Goal: Find contact information: Find contact information

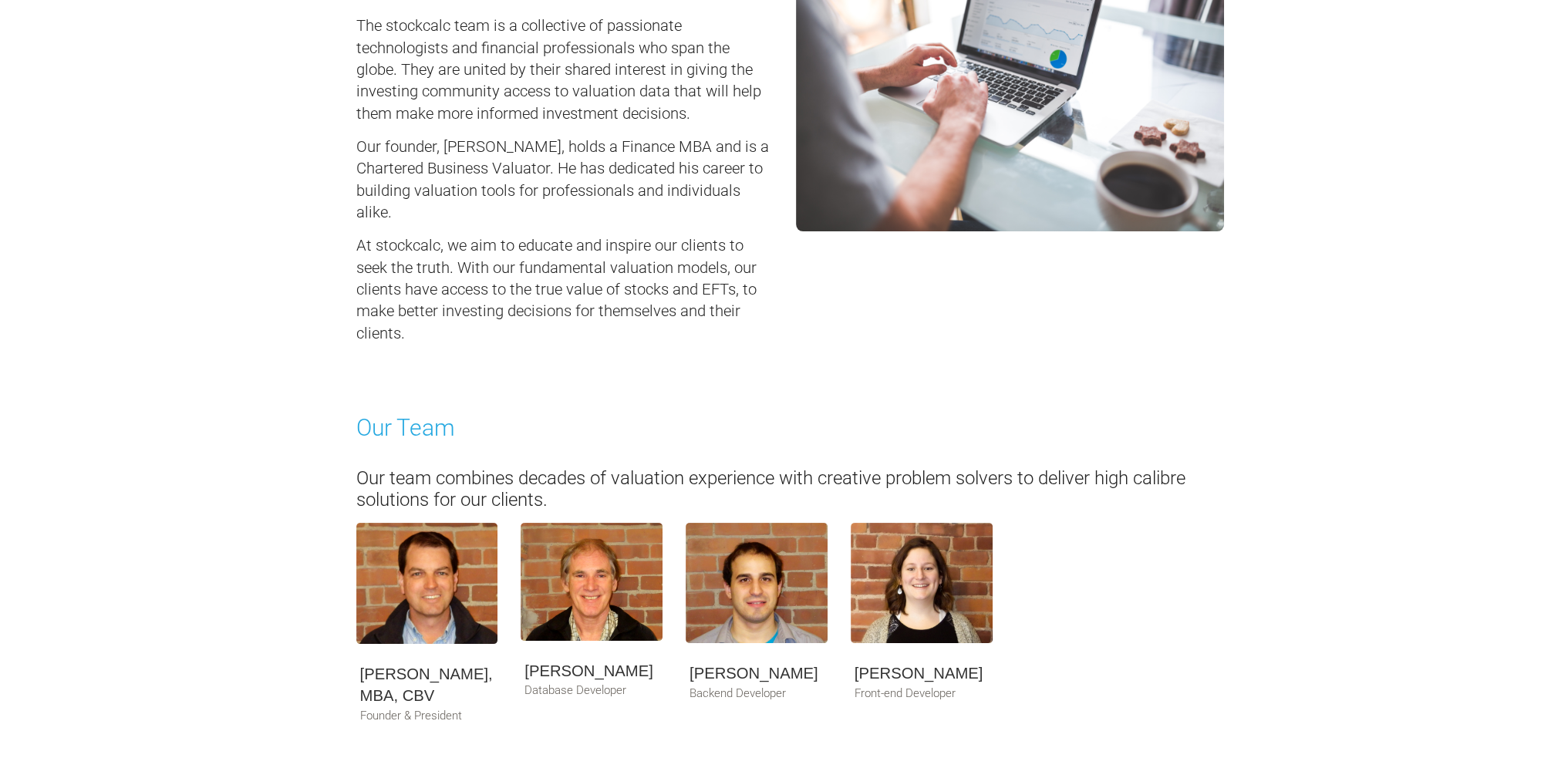
scroll to position [539, 0]
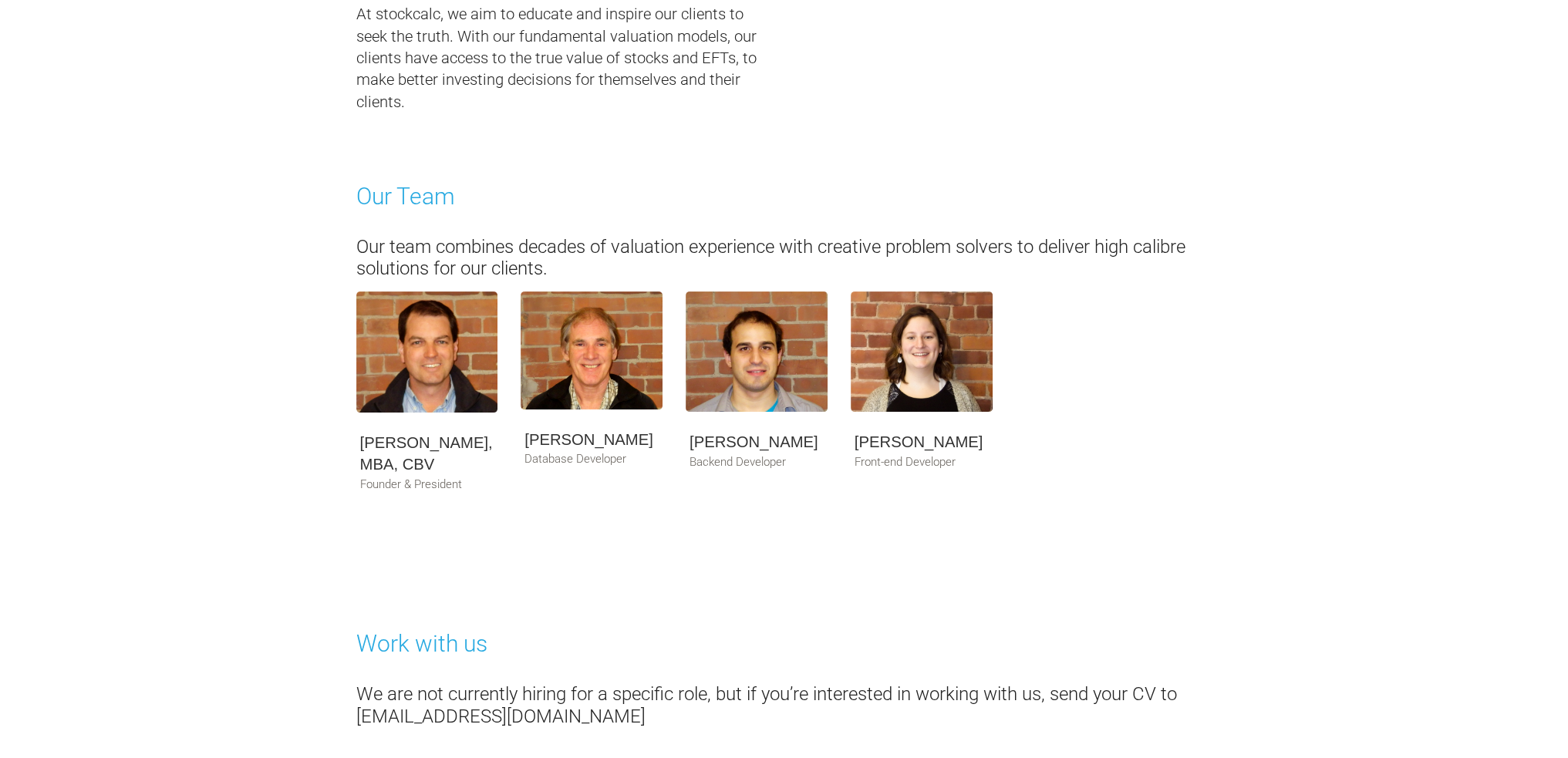
click at [401, 452] on h5 "[PERSON_NAME], MBA, CBV" at bounding box center [427, 454] width 134 height 44
click at [410, 452] on h5 "[PERSON_NAME], MBA, CBV" at bounding box center [427, 454] width 134 height 44
drag, startPoint x: 461, startPoint y: 445, endPoint x: 320, endPoint y: 445, distance: 141.0
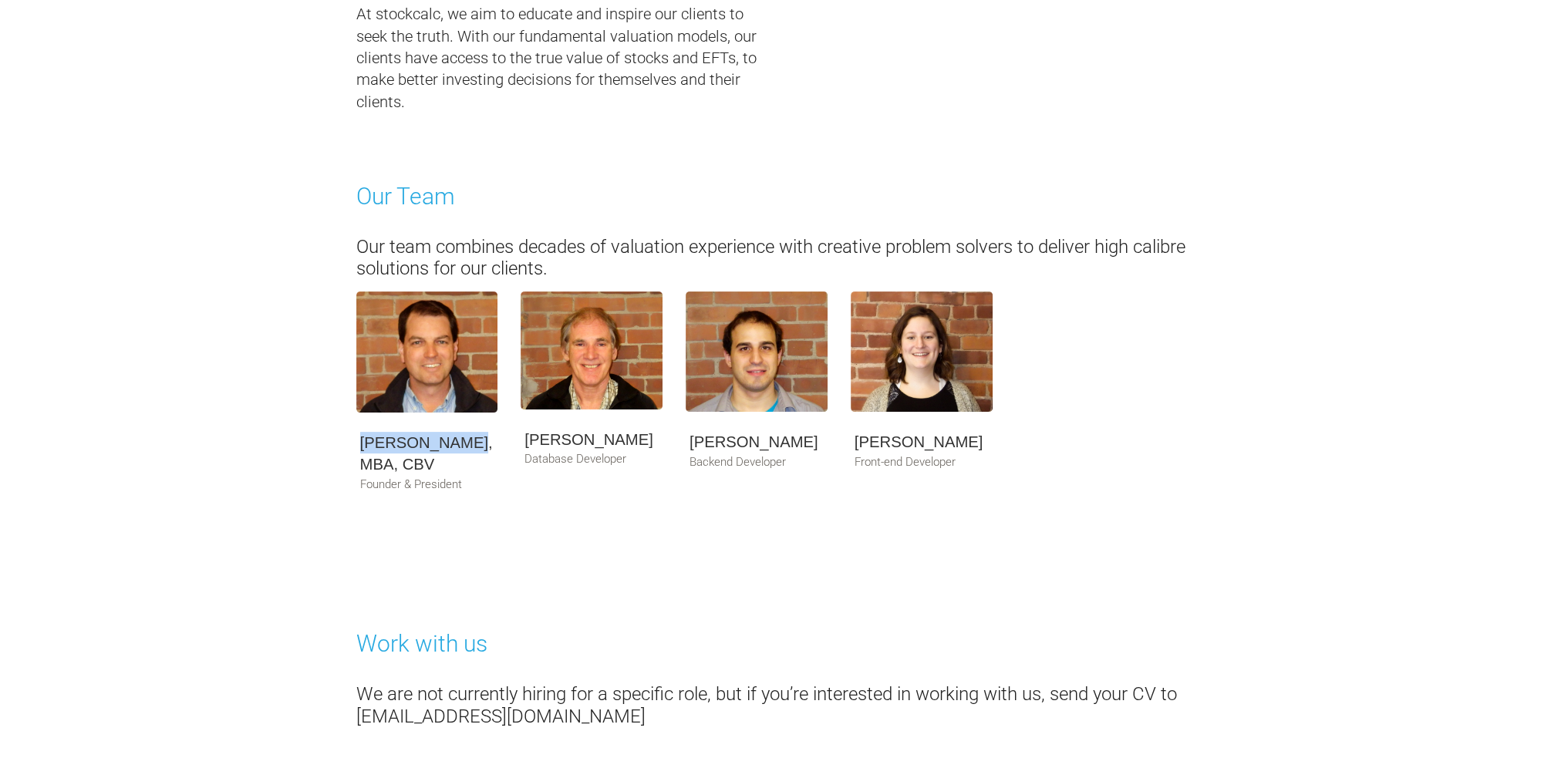
click at [320, 445] on body "Blog Resources Pricing About" at bounding box center [784, 261] width 1568 height 1601
copy h5 "[PERSON_NAME]"
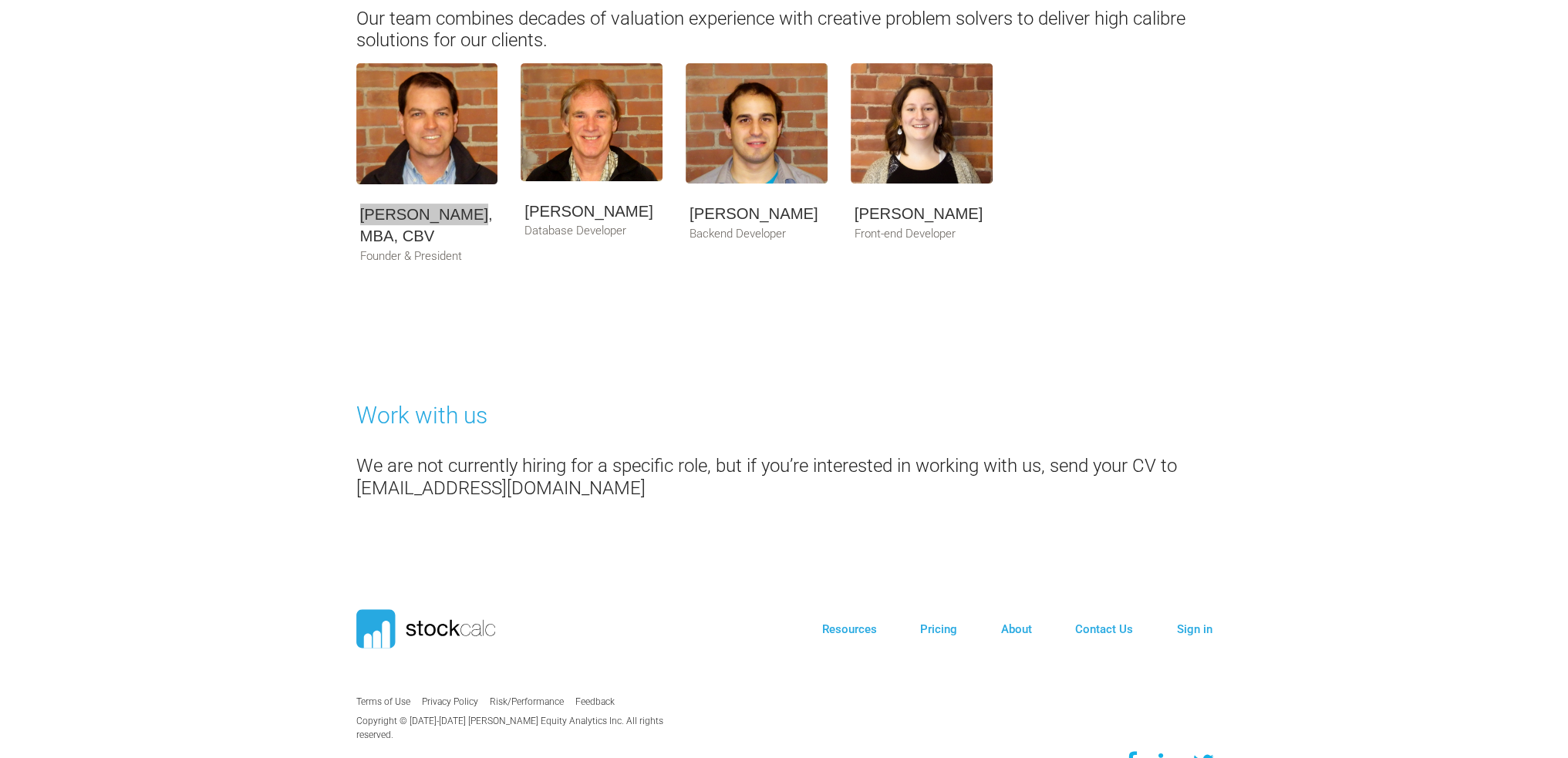
scroll to position [829, 0]
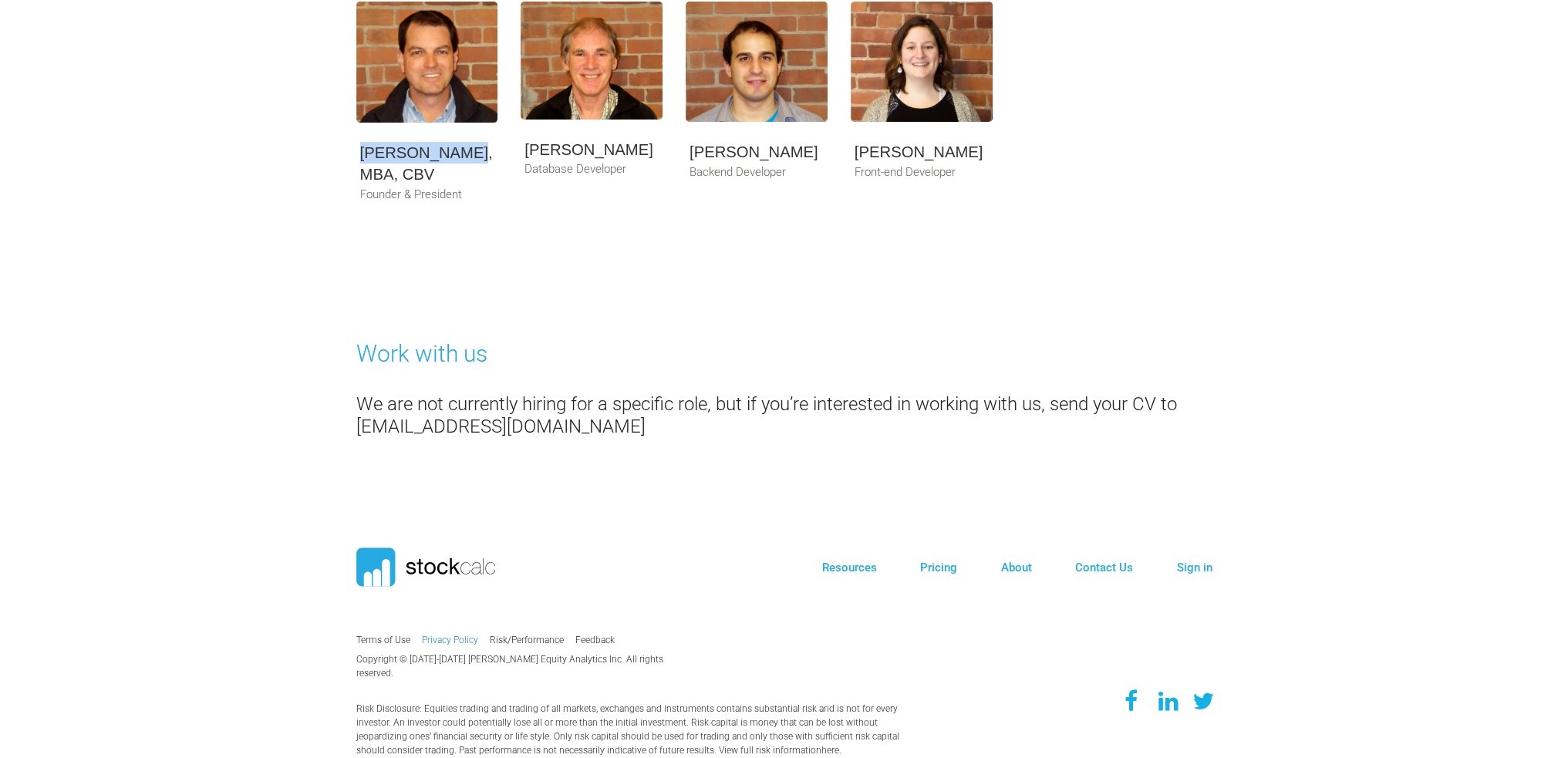
click at [460, 636] on link "Privacy Policy" at bounding box center [450, 640] width 56 height 11
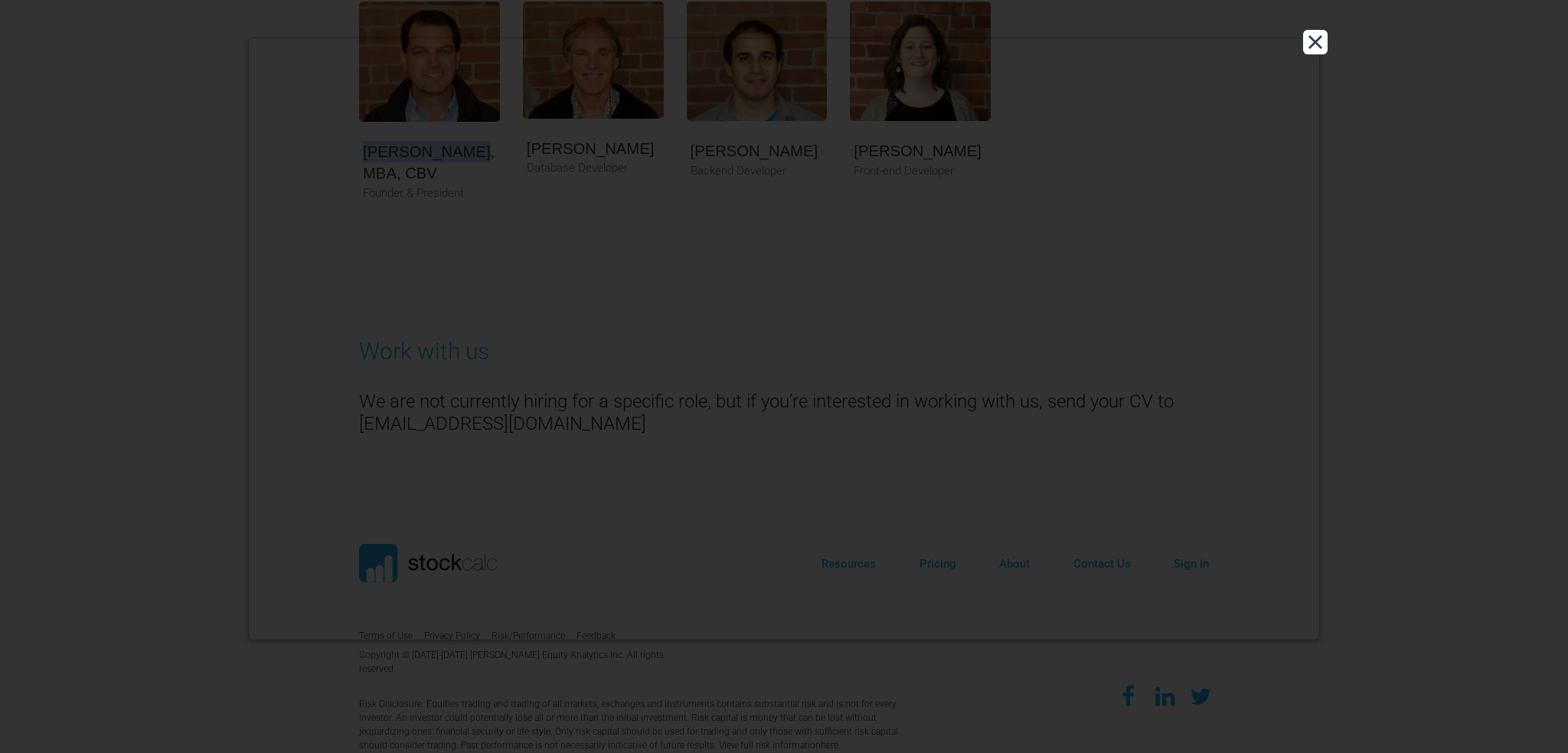
click at [1320, 44] on button "Close" at bounding box center [1315, 42] width 25 height 25
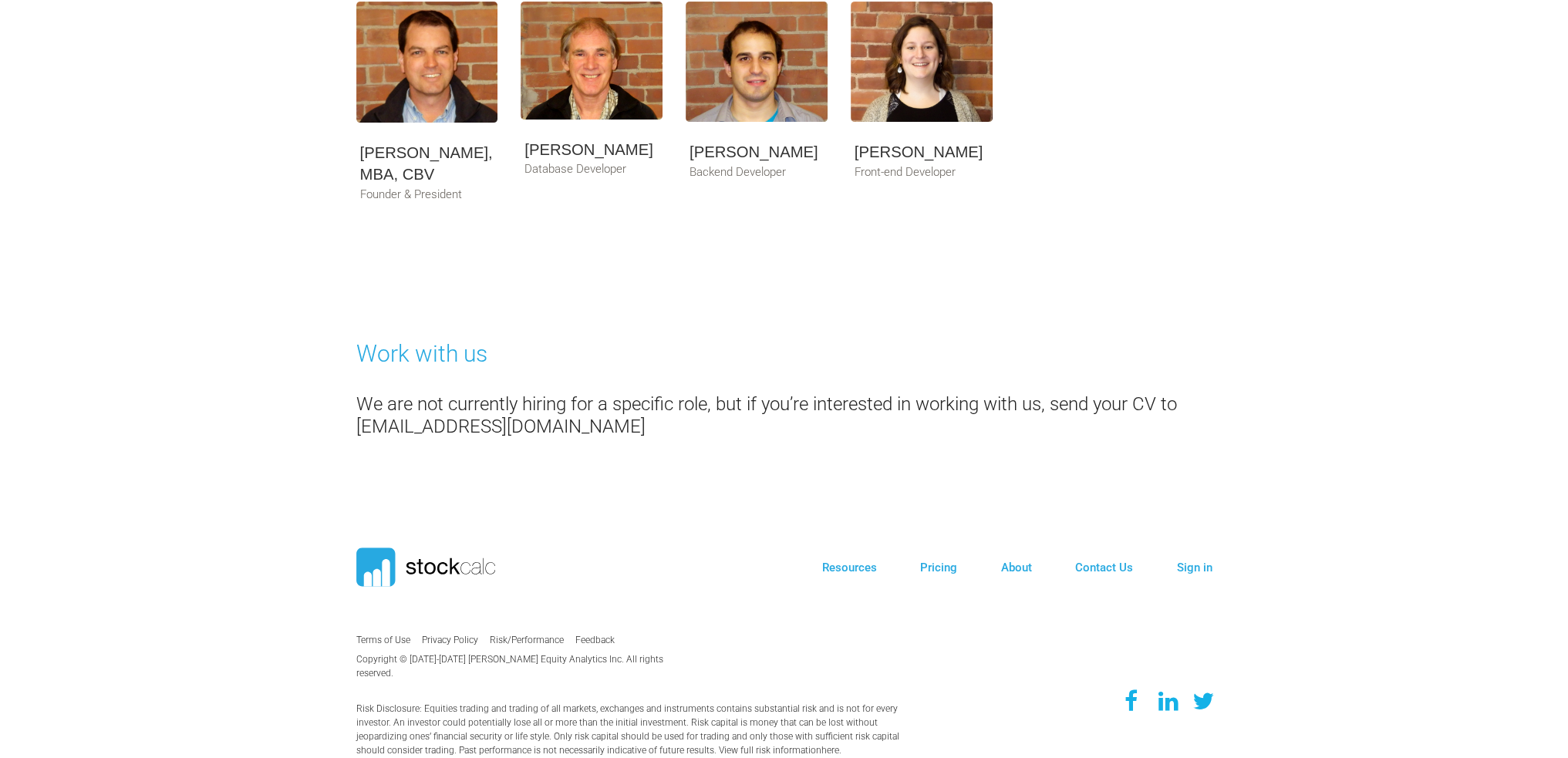
click at [379, 642] on link "Terms of Use" at bounding box center [383, 640] width 54 height 11
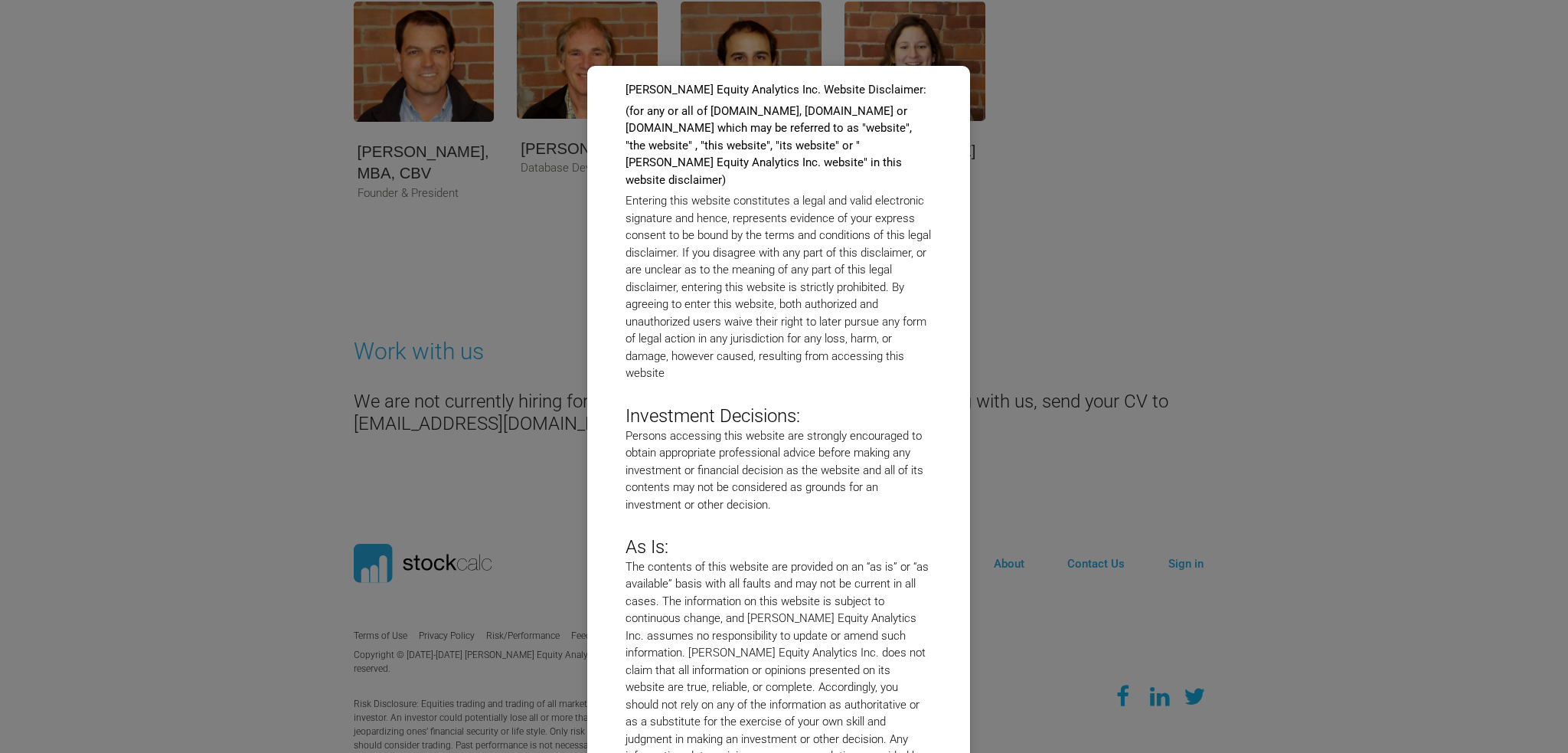
click at [1041, 166] on div "[PERSON_NAME] Equity Analytics Inc. Website Disclaimer: (for any or all of [DOM…" at bounding box center [784, 376] width 1568 height 753
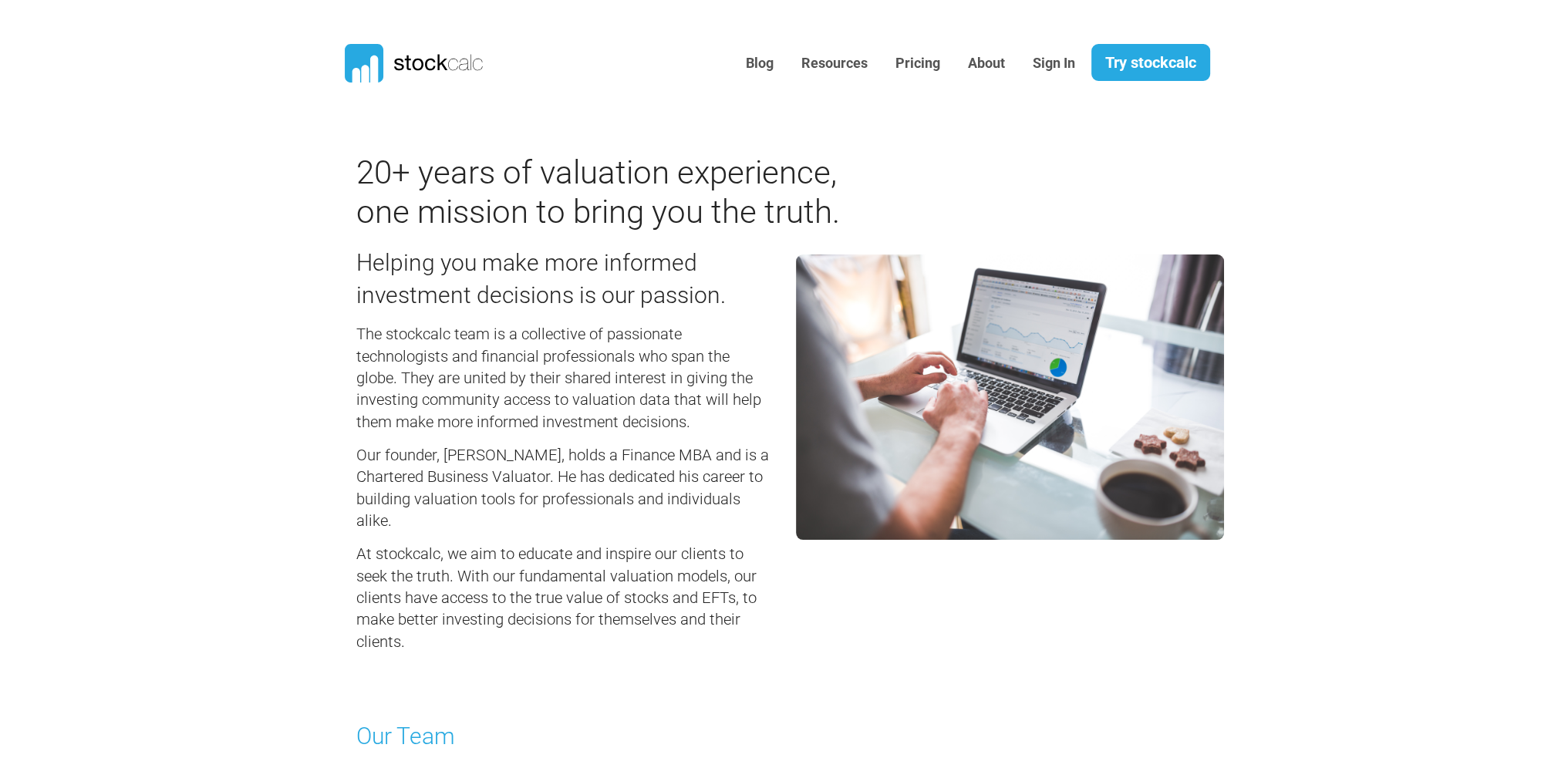
scroll to position [308, 0]
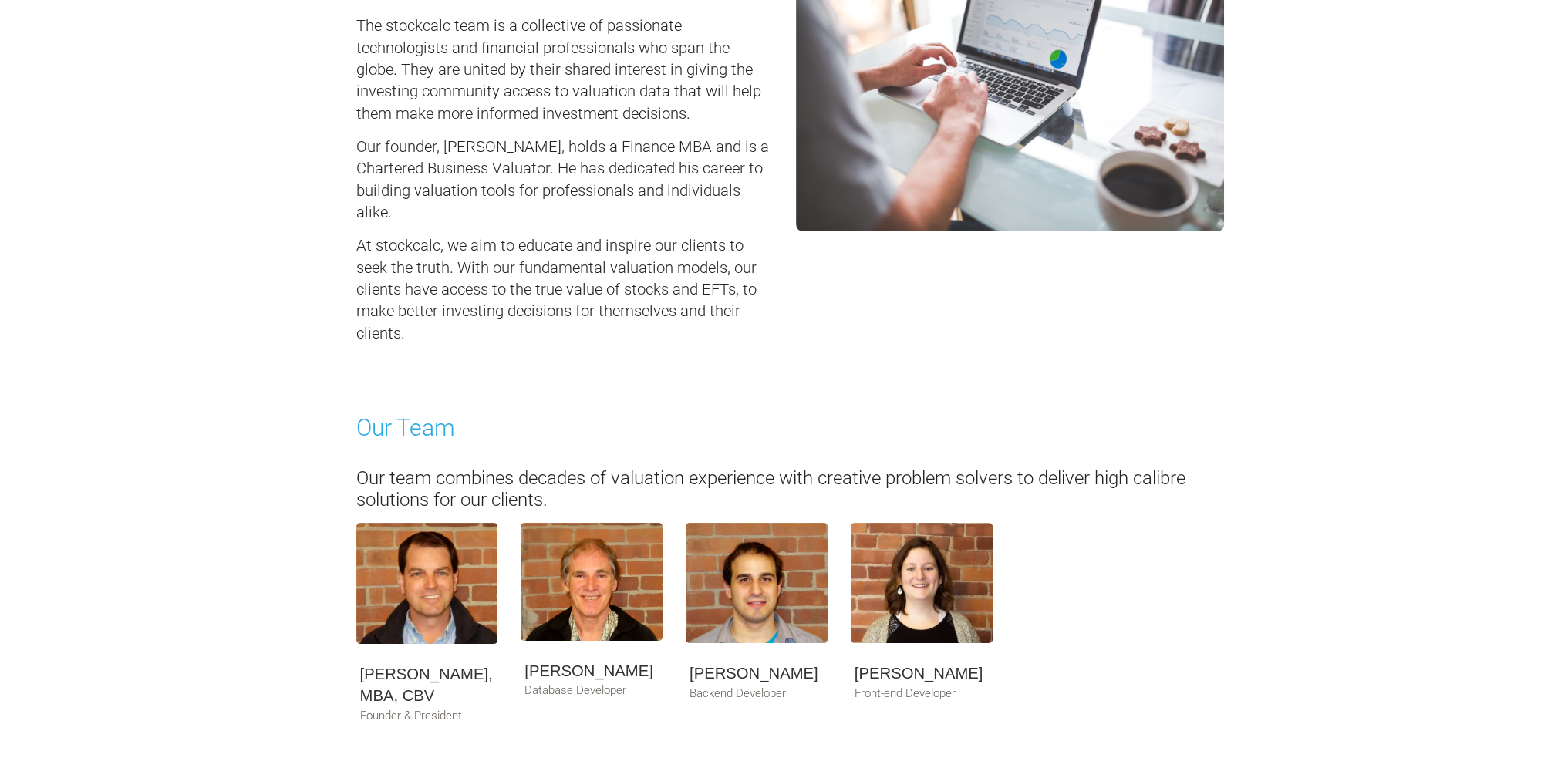
click at [605, 665] on h5 "[PERSON_NAME]" at bounding box center [592, 671] width 134 height 21
copy div "[PERSON_NAME]"
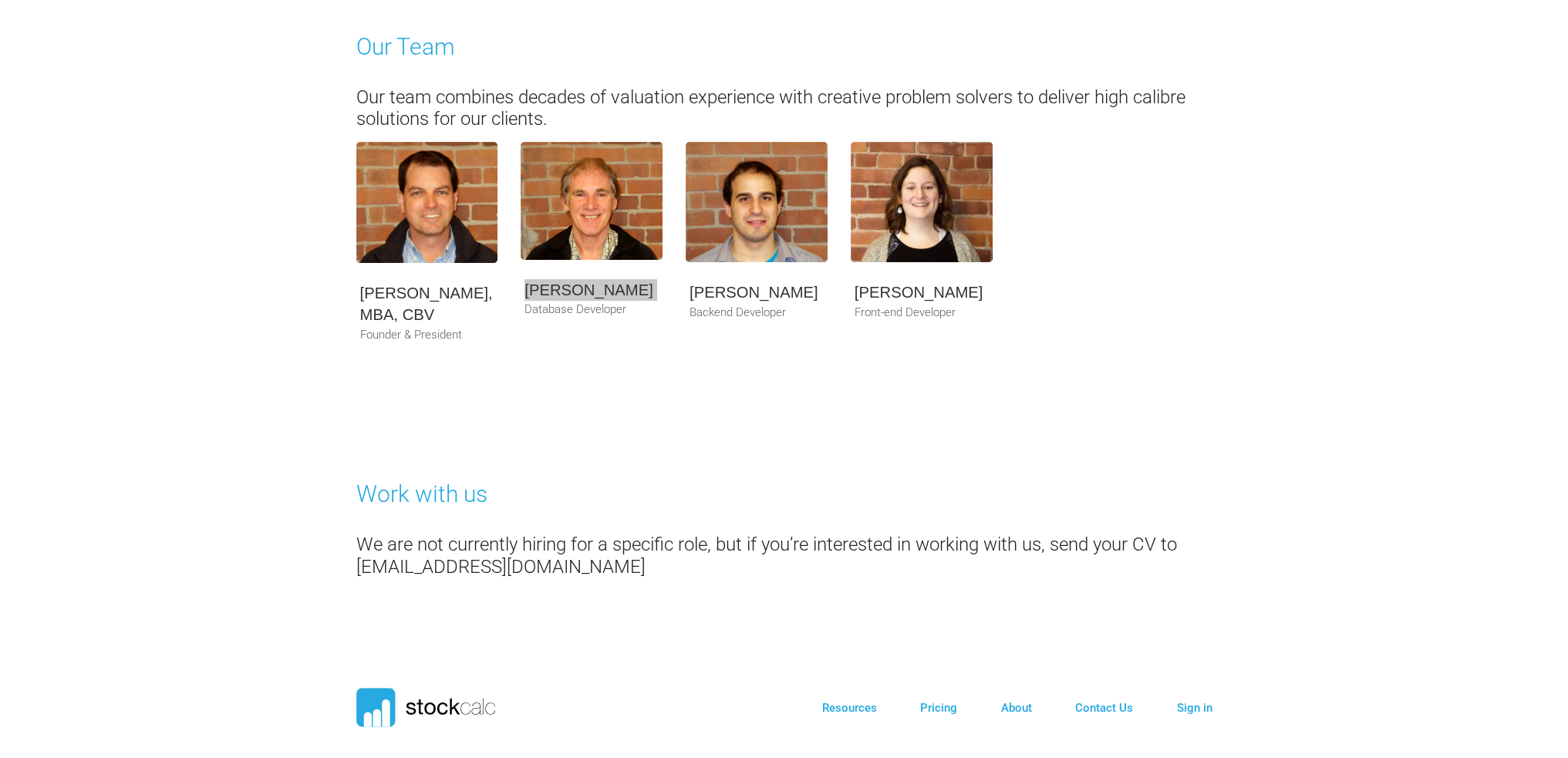
scroll to position [771, 0]
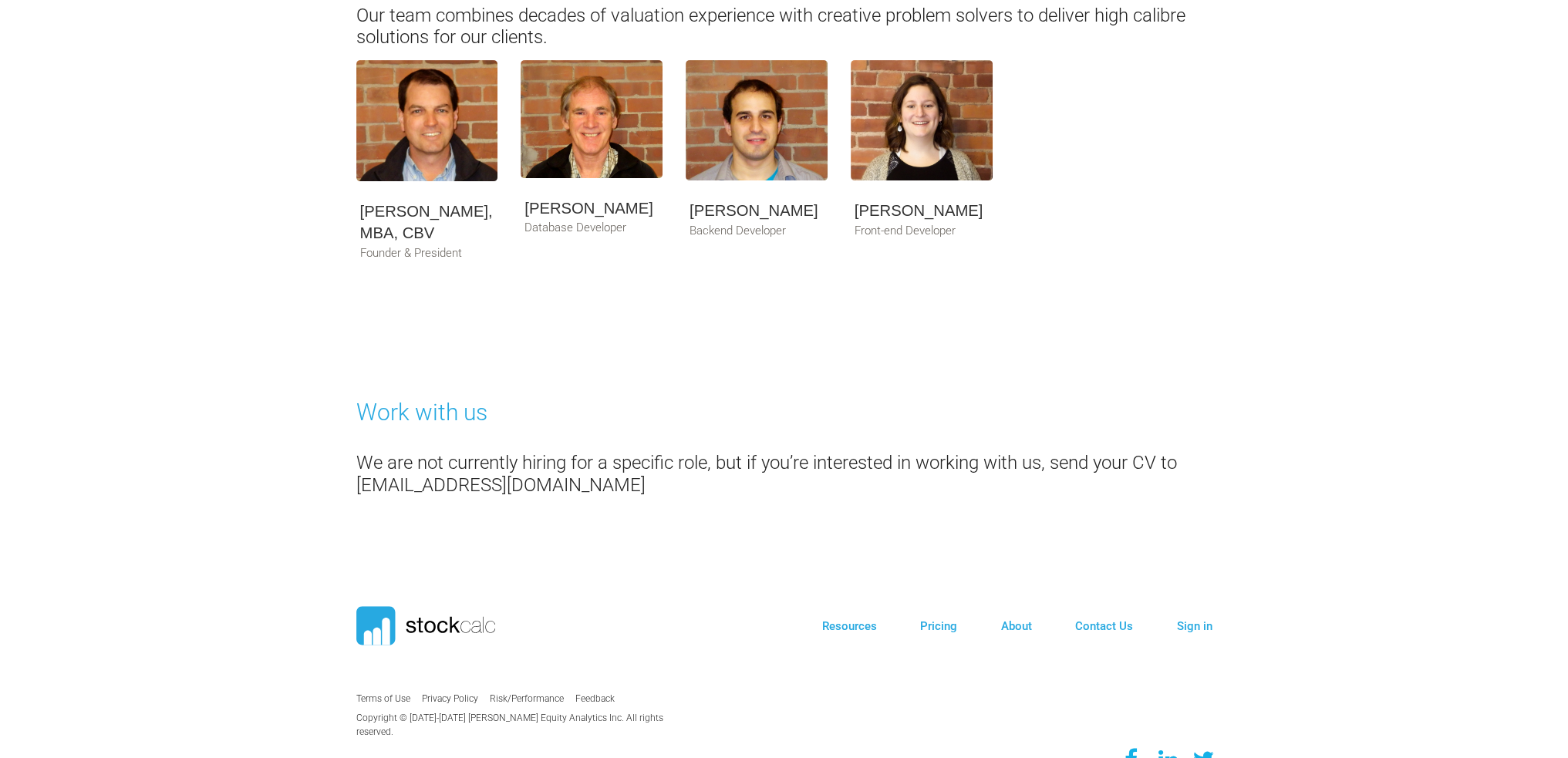
click at [723, 217] on h5 "[PERSON_NAME]" at bounding box center [757, 210] width 134 height 21
copy div "[PERSON_NAME]"
click at [881, 211] on h5 "[PERSON_NAME]" at bounding box center [922, 210] width 134 height 21
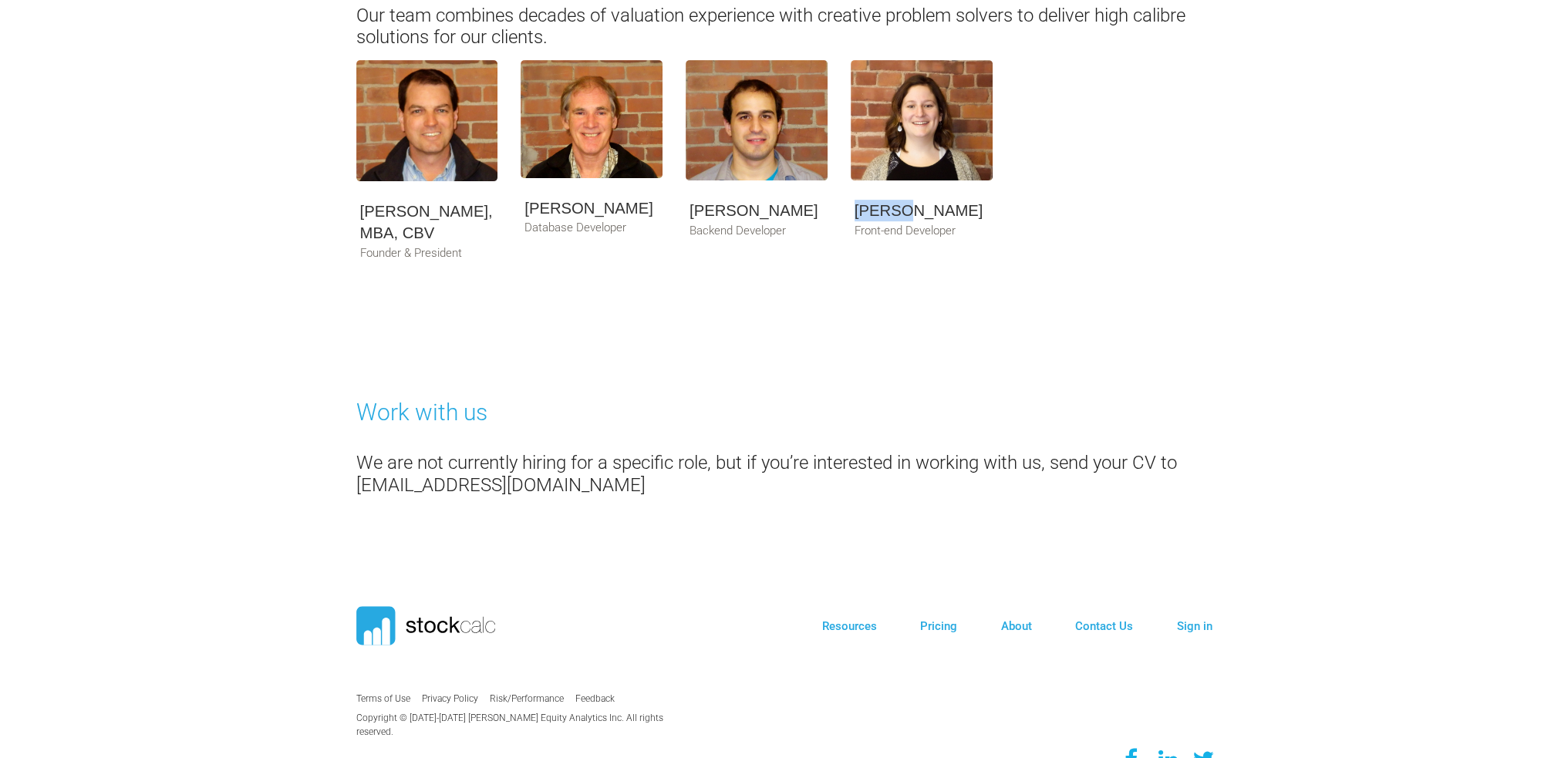
click at [881, 211] on h5 "[PERSON_NAME]" at bounding box center [922, 210] width 134 height 21
copy div "[PERSON_NAME]"
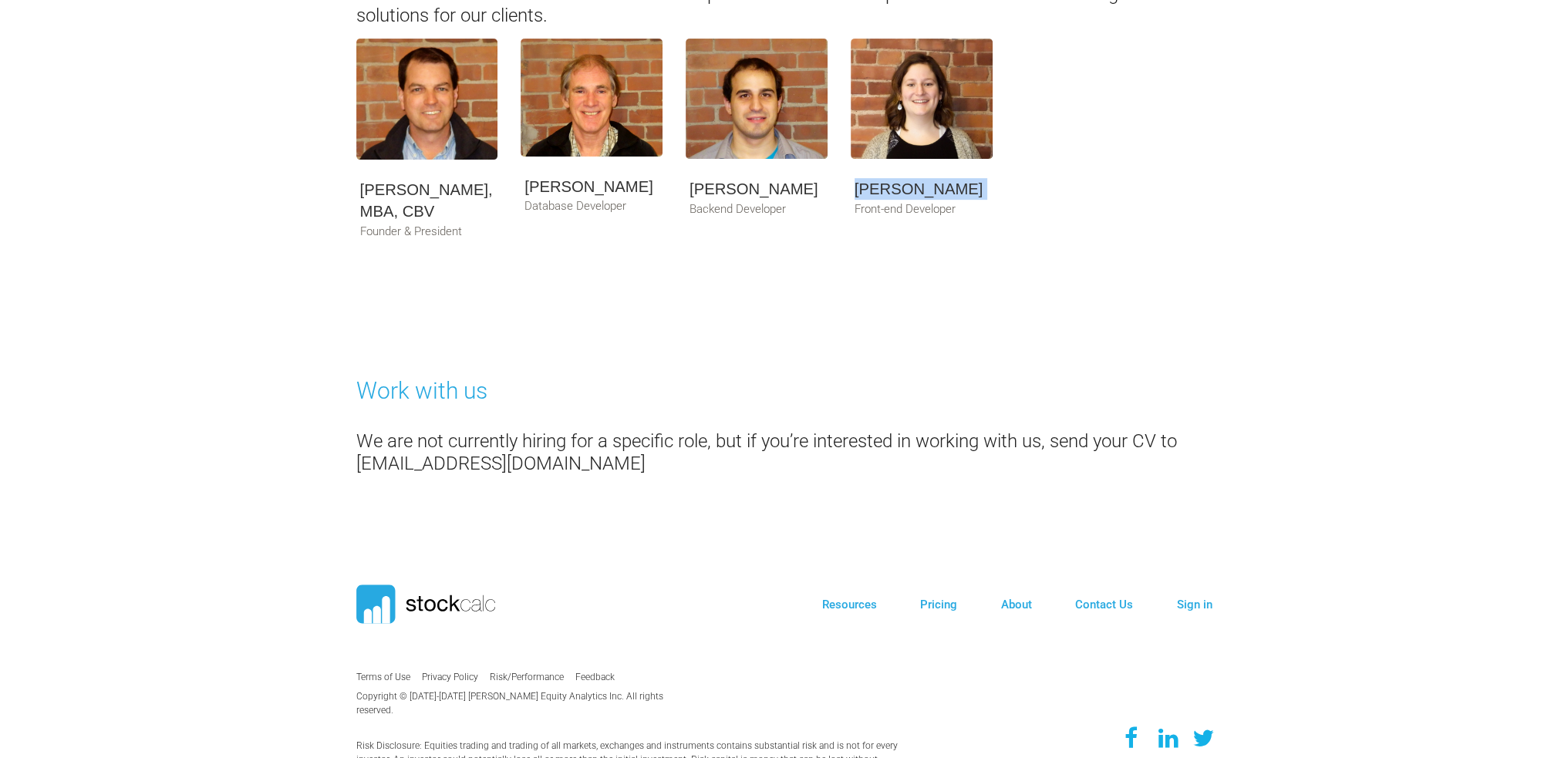
scroll to position [829, 0]
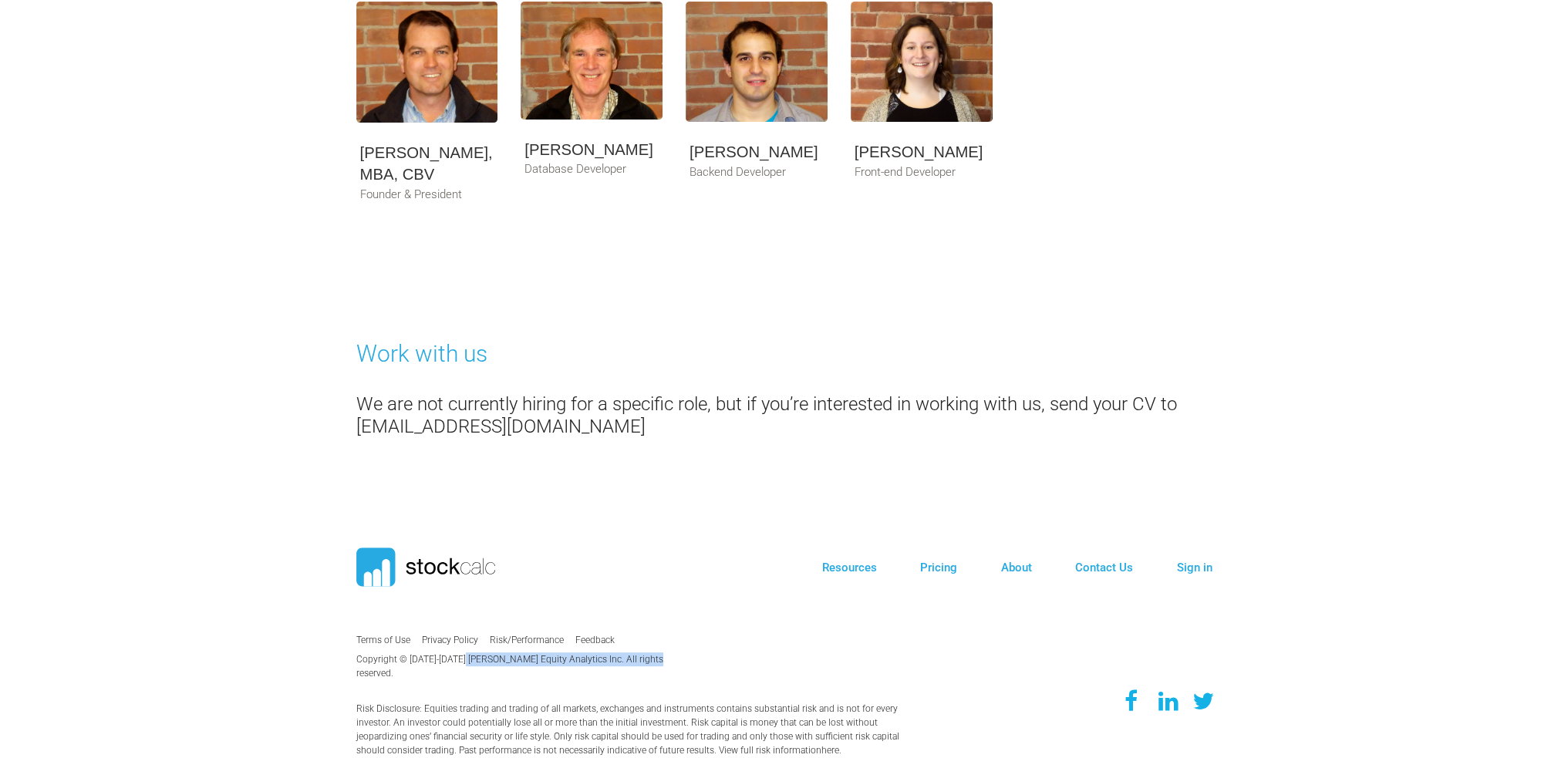
drag, startPoint x: 518, startPoint y: 658, endPoint x: 641, endPoint y: 659, distance: 123.0
click at [641, 659] on p "Copyright © [DATE]-[DATE] [PERSON_NAME] Equity Analytics Inc. All rights reserv…" at bounding box center [527, 665] width 343 height 27
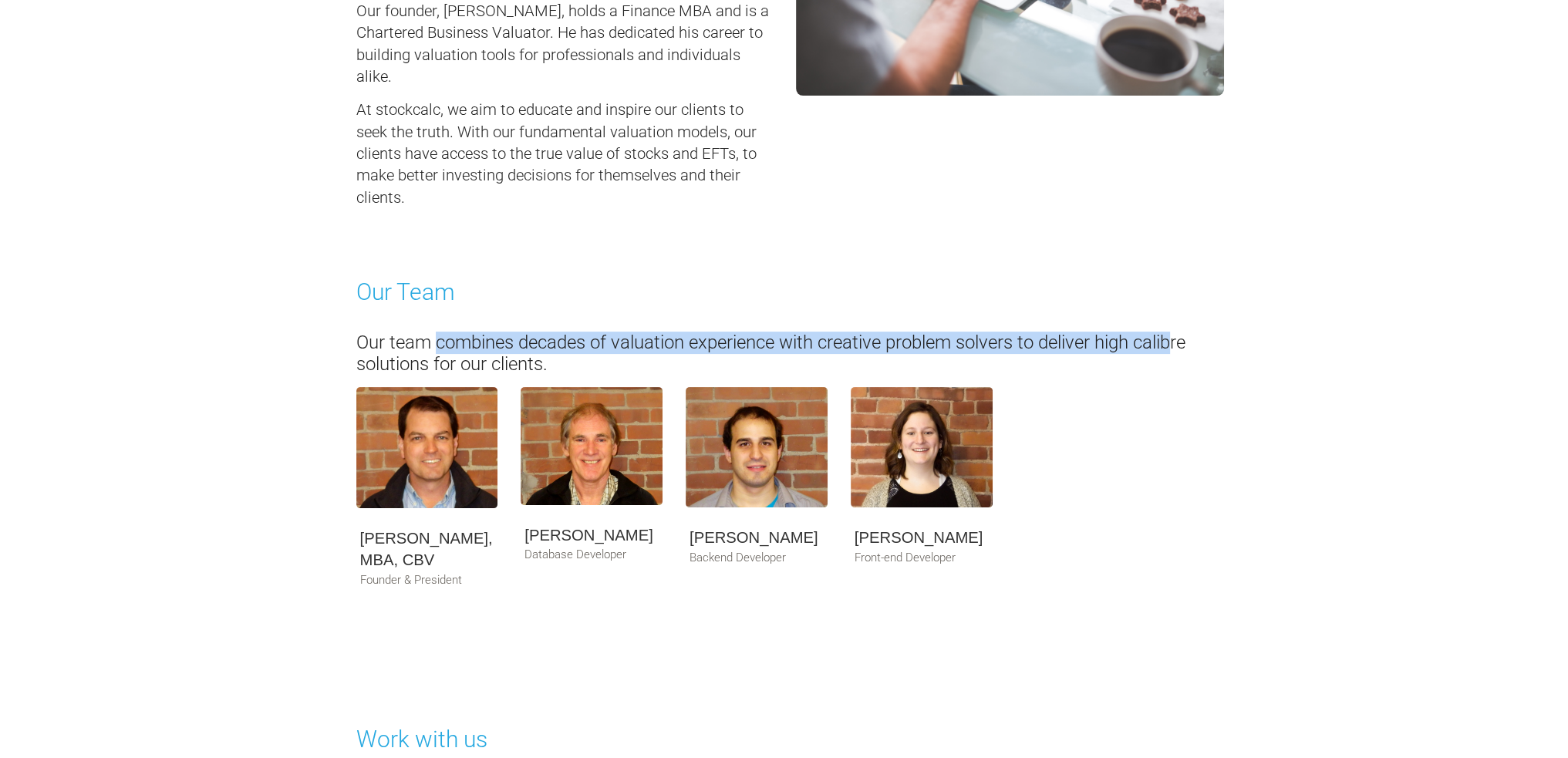
drag, startPoint x: 437, startPoint y: 330, endPoint x: 1183, endPoint y: 341, distance: 746.1
click at [1183, 341] on h4 "Our team combines decades of valuation experience with creative problem solvers…" at bounding box center [784, 353] width 856 height 45
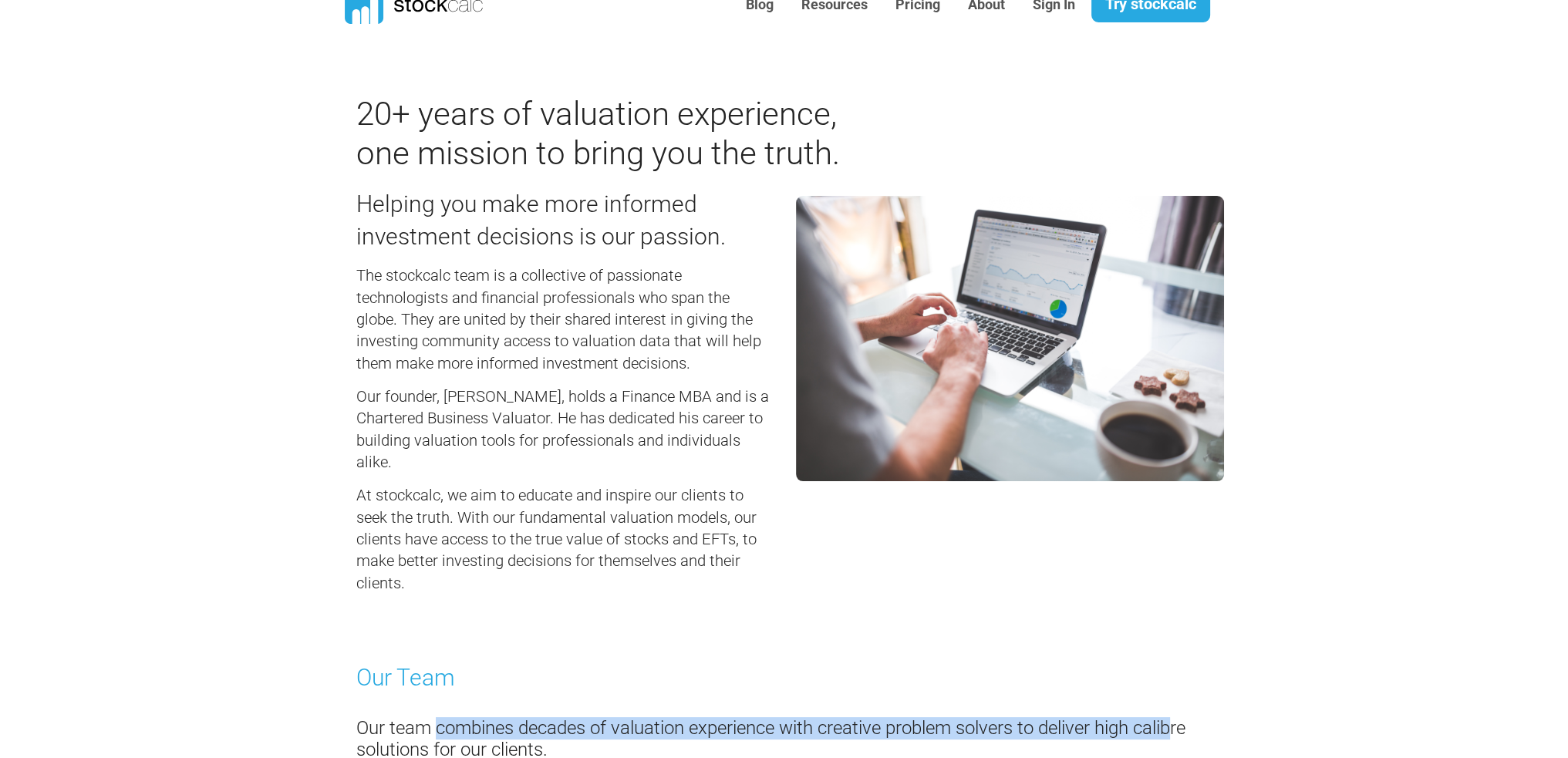
scroll to position [0, 0]
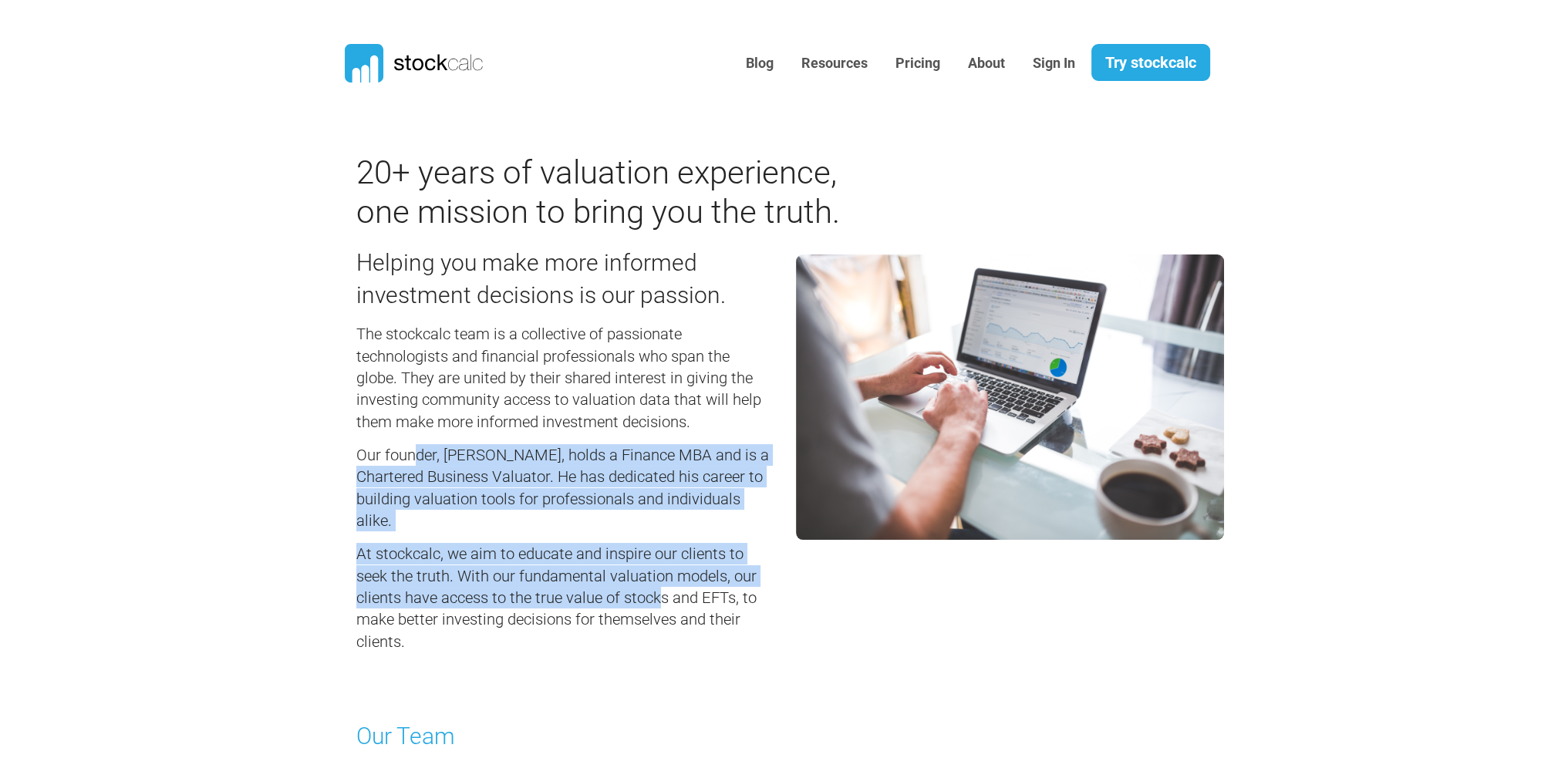
drag, startPoint x: 414, startPoint y: 462, endPoint x: 660, endPoint y: 605, distance: 284.5
click at [657, 604] on div "Helping you make more informed investment decisions is our passion. The stockca…" at bounding box center [564, 444] width 439 height 427
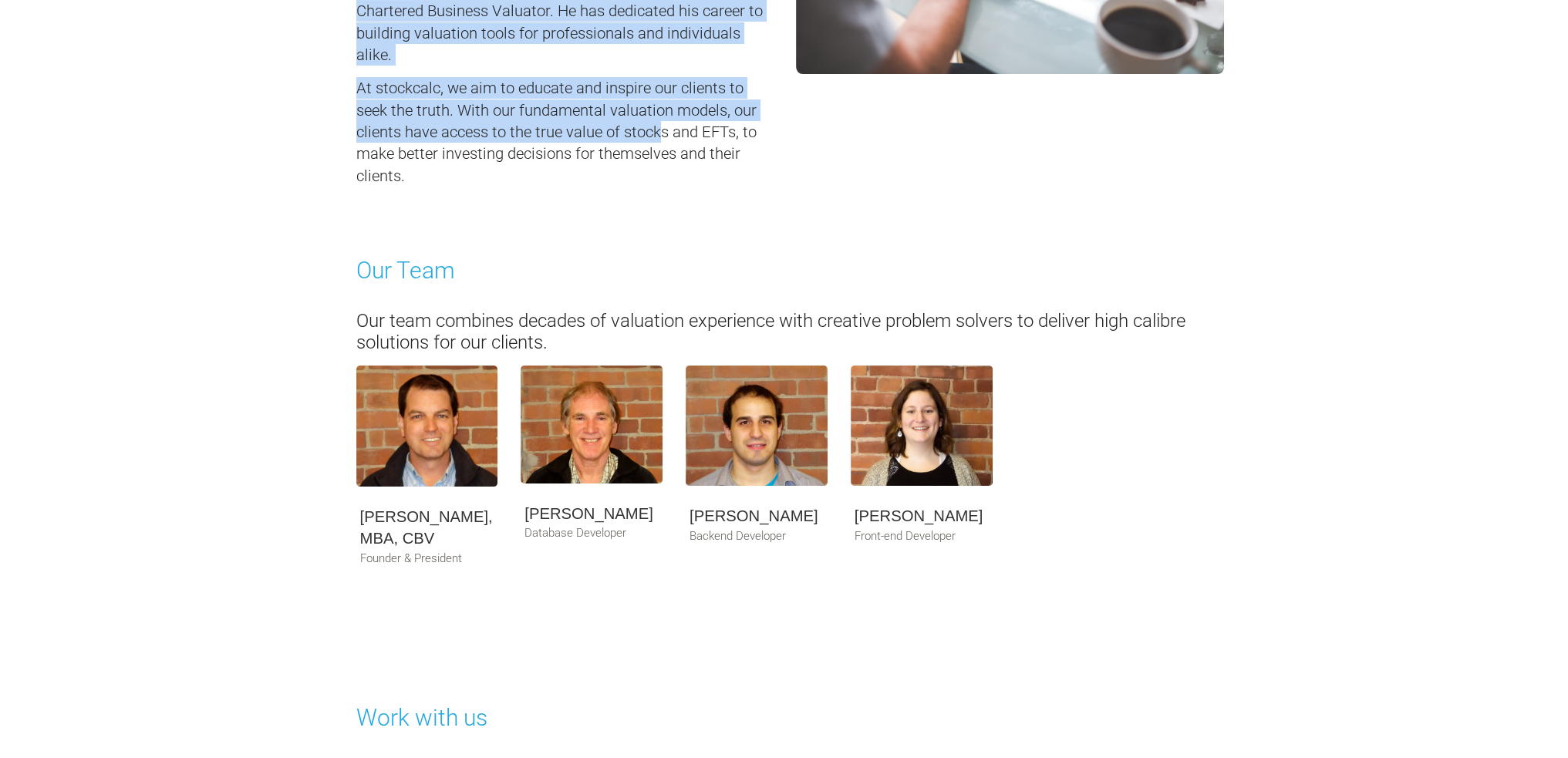
scroll to position [771, 0]
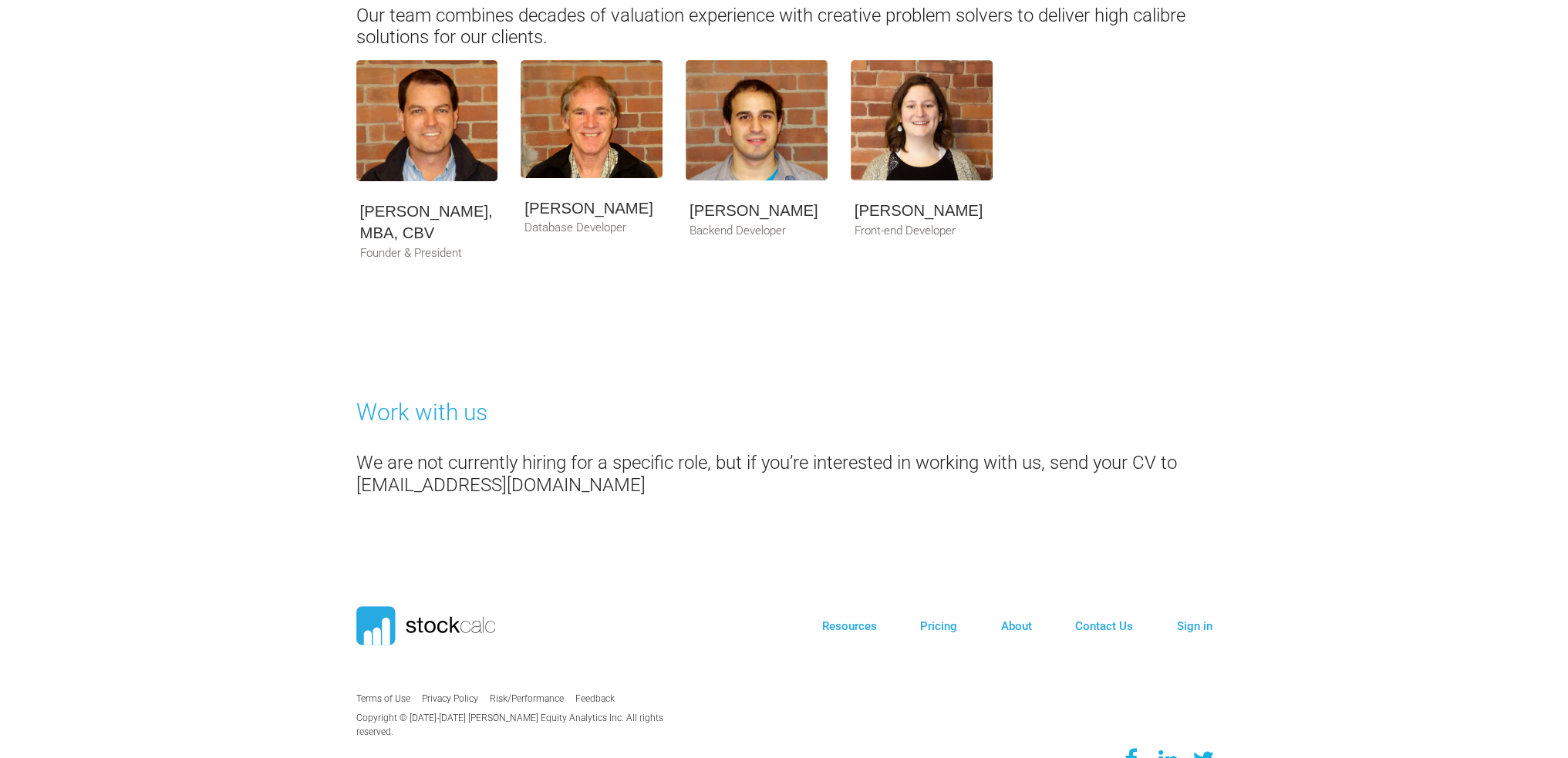
click at [548, 230] on p "Database Developer" at bounding box center [592, 233] width 134 height 29
copy div "Database Developer"
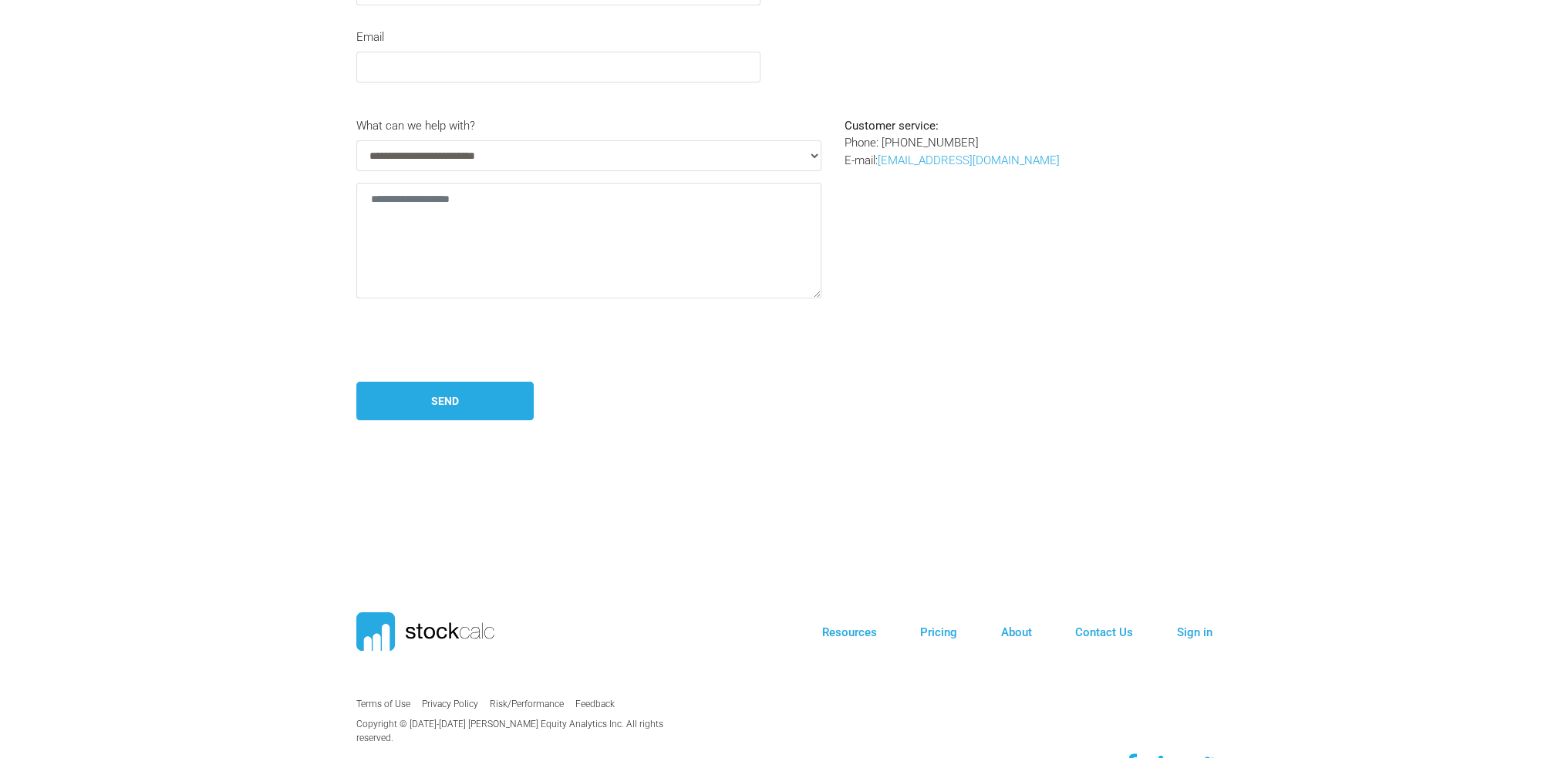
scroll to position [356, 0]
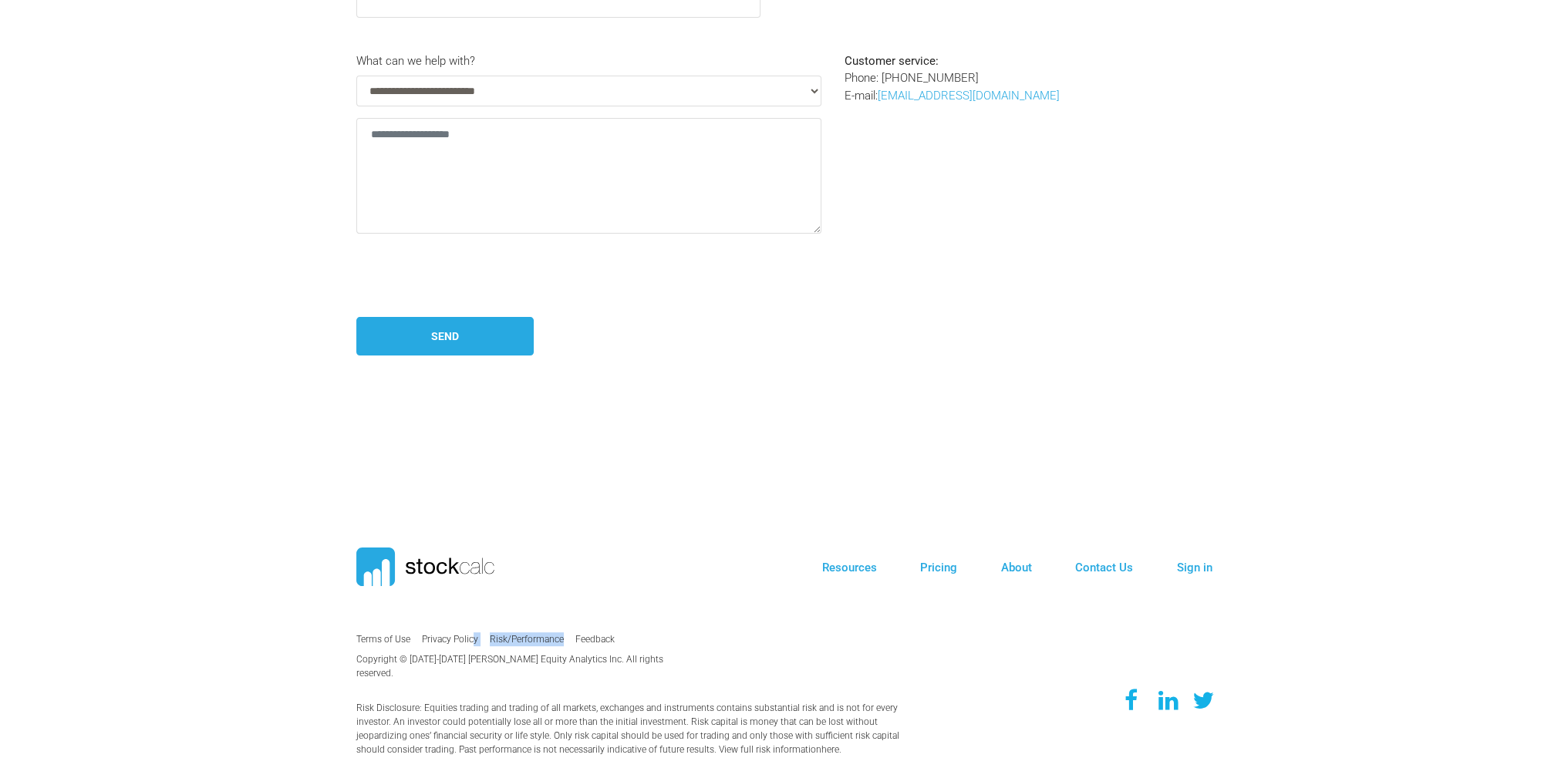
drag, startPoint x: 485, startPoint y: 655, endPoint x: 573, endPoint y: 649, distance: 88.2
click at [573, 649] on ul "Terms of Use Privacy Policy Risk/Performance Feedback" at bounding box center [527, 639] width 343 height 26
click at [452, 639] on link "Privacy Policy" at bounding box center [450, 639] width 56 height 11
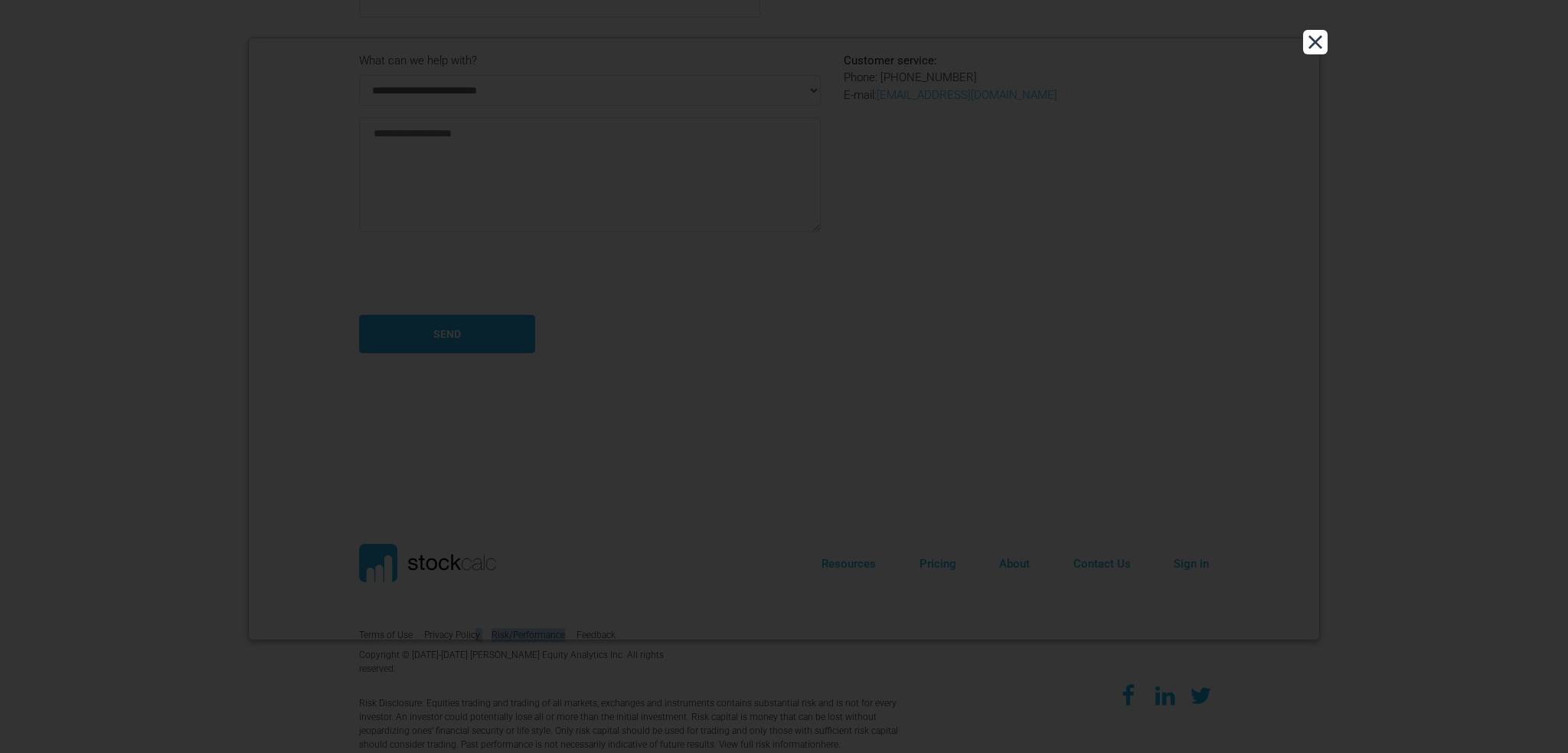
drag, startPoint x: 1308, startPoint y: 43, endPoint x: 1292, endPoint y: 27, distance: 22.6
click at [1308, 44] on button "Close" at bounding box center [1315, 42] width 25 height 25
